Goal: Find specific page/section: Find specific page/section

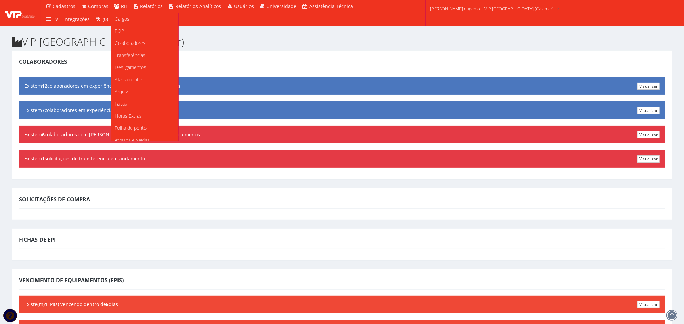
click at [117, 6] on icon at bounding box center [117, 6] width 6 height 5
click at [131, 43] on span "Colaboradores" at bounding box center [130, 43] width 31 height 6
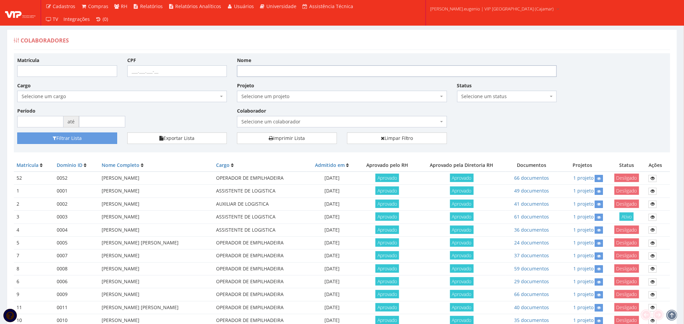
click at [305, 70] on input "Nome" at bounding box center [397, 70] width 320 height 11
type input "renato"
click at [17, 133] on button "Filtrar Lista" at bounding box center [67, 138] width 100 height 11
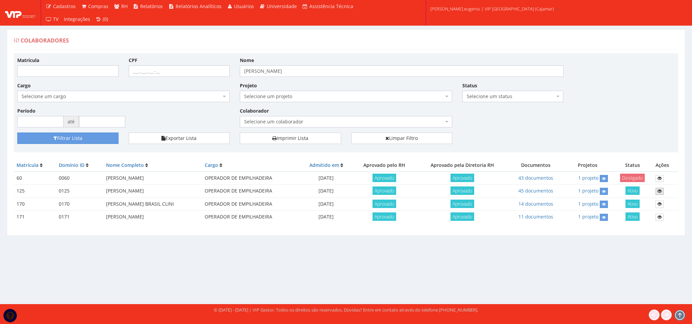
click at [661, 194] on link at bounding box center [659, 191] width 8 height 7
click at [312, 66] on input "[PERSON_NAME]" at bounding box center [402, 70] width 324 height 11
type input "roger"
click at [17, 133] on button "Filtrar Lista" at bounding box center [67, 138] width 101 height 11
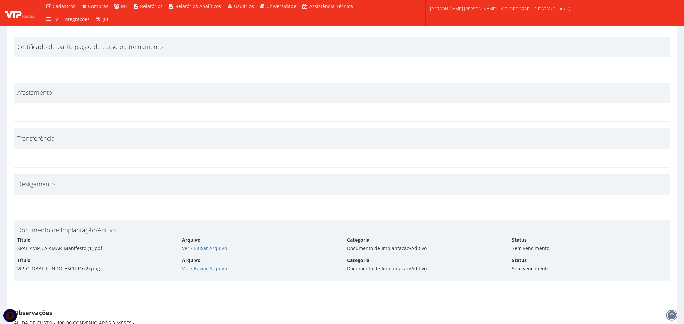
scroll to position [2711, 0]
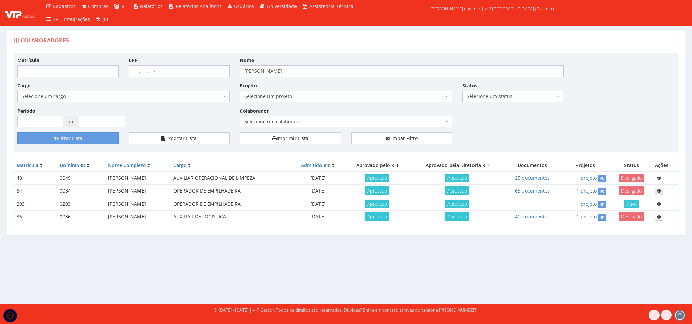
click at [659, 189] on link at bounding box center [658, 191] width 8 height 7
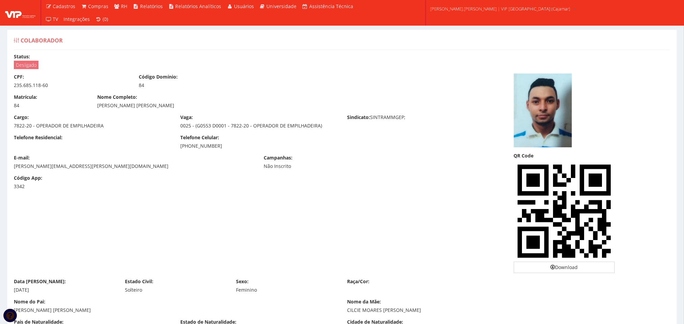
click at [559, 96] on img at bounding box center [543, 111] width 58 height 74
